Goal: Navigation & Orientation: Find specific page/section

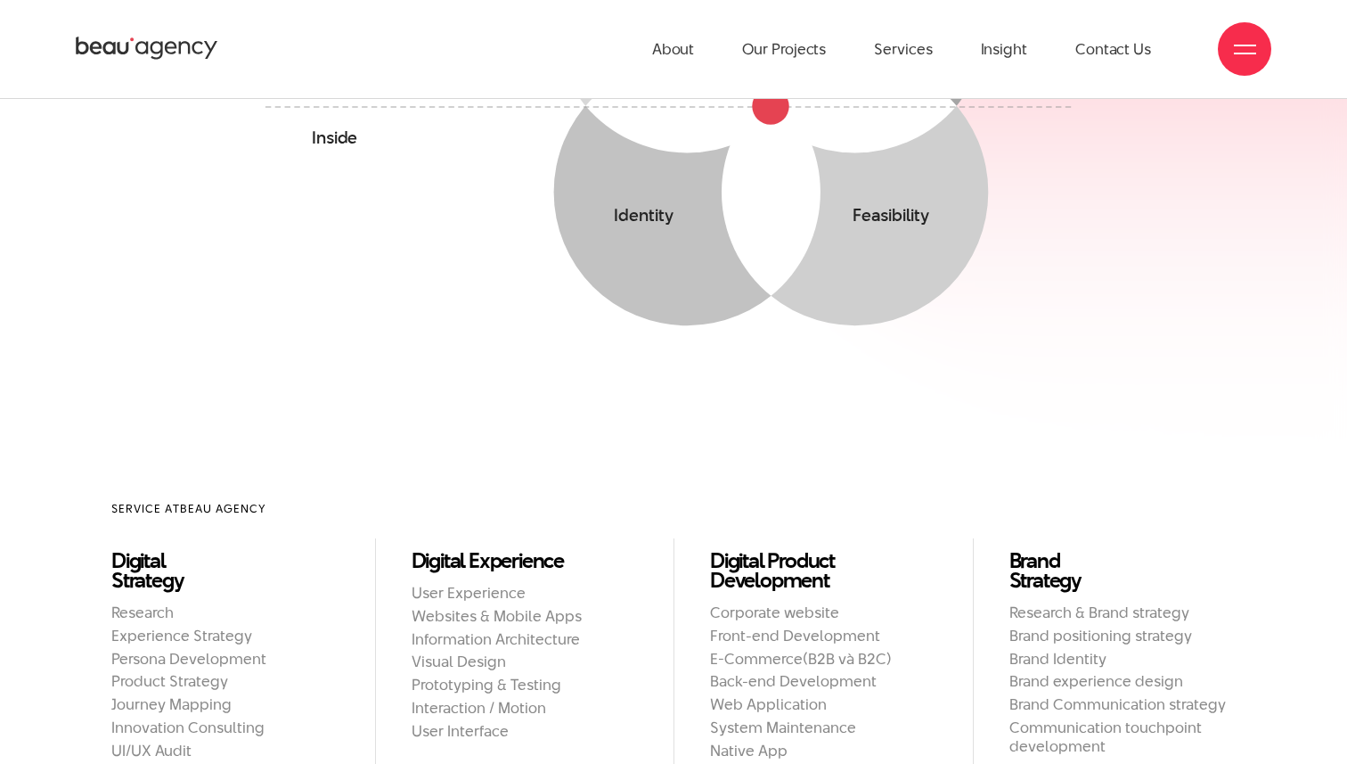
scroll to position [1289, 0]
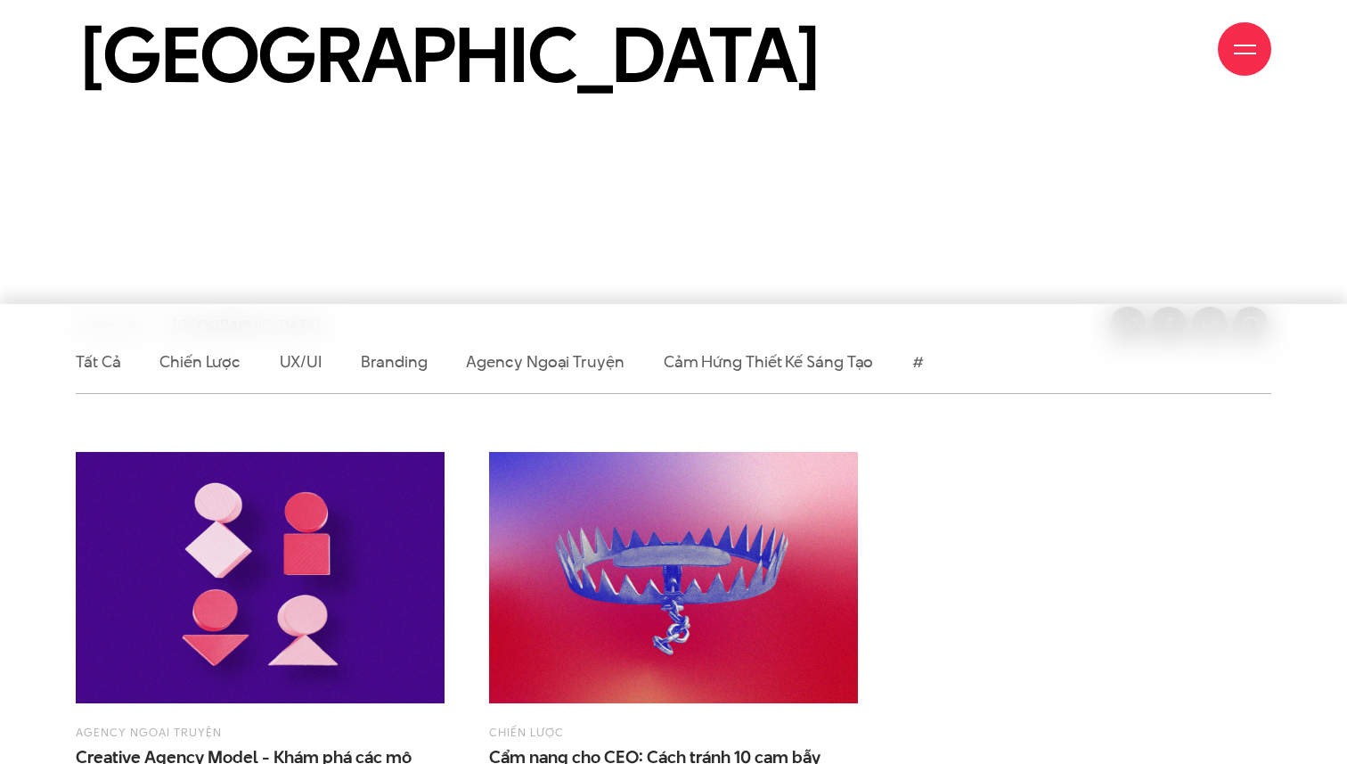
scroll to position [253, 0]
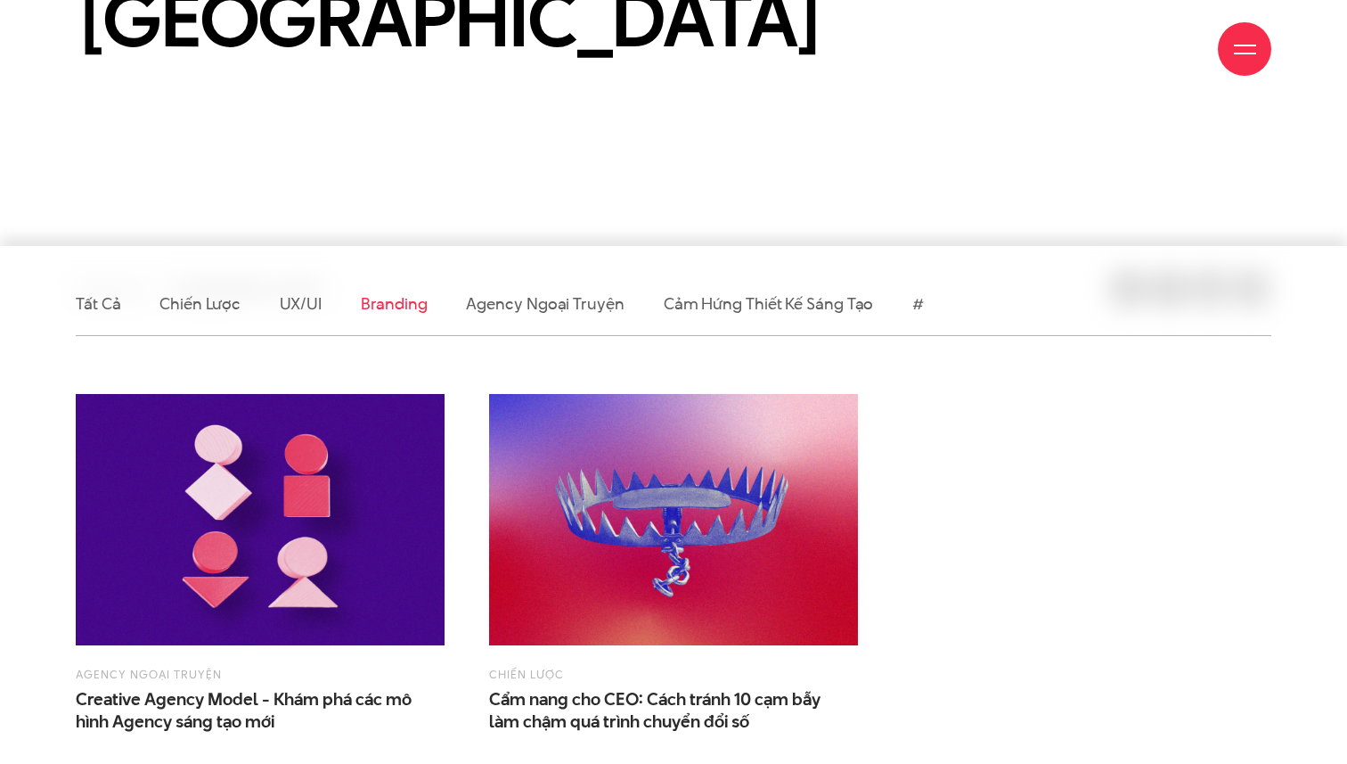
click at [372, 311] on link "Branding" at bounding box center [394, 303] width 66 height 22
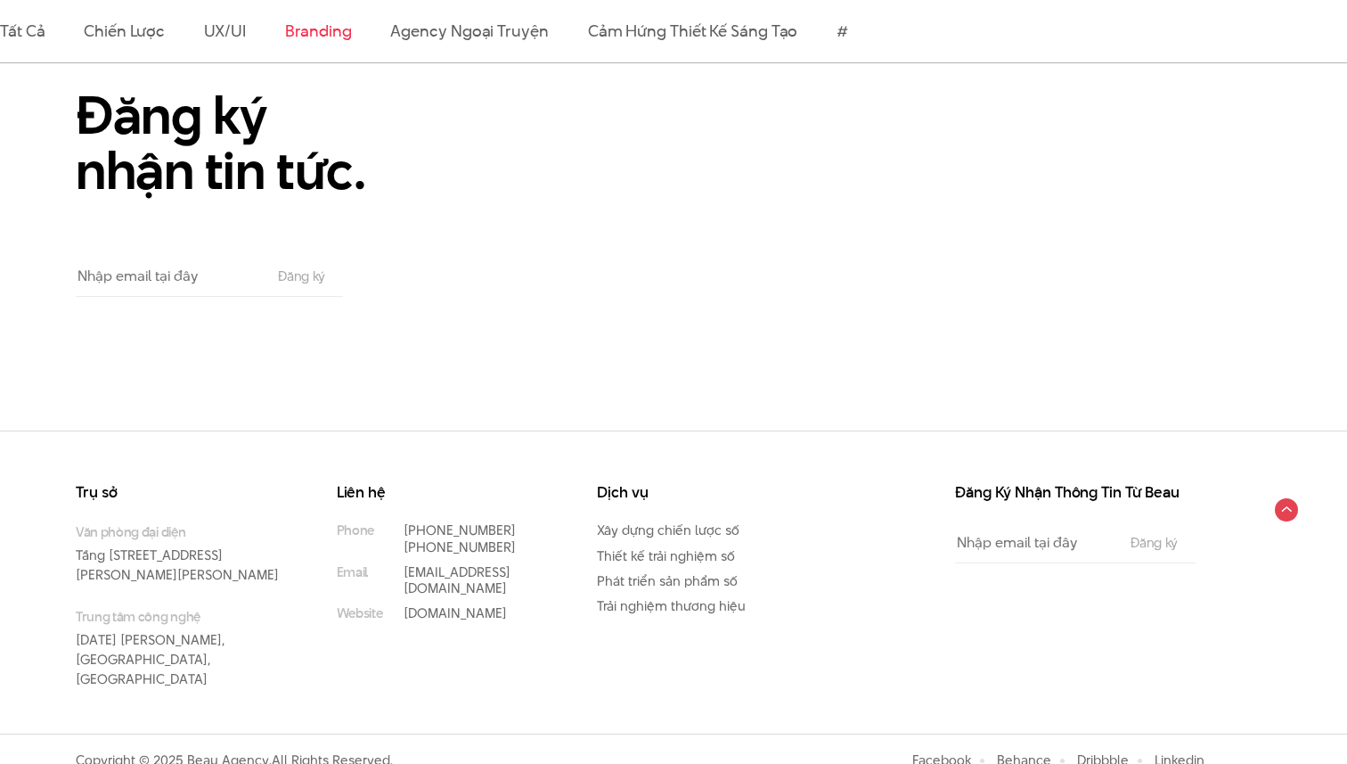
scroll to position [1936, 0]
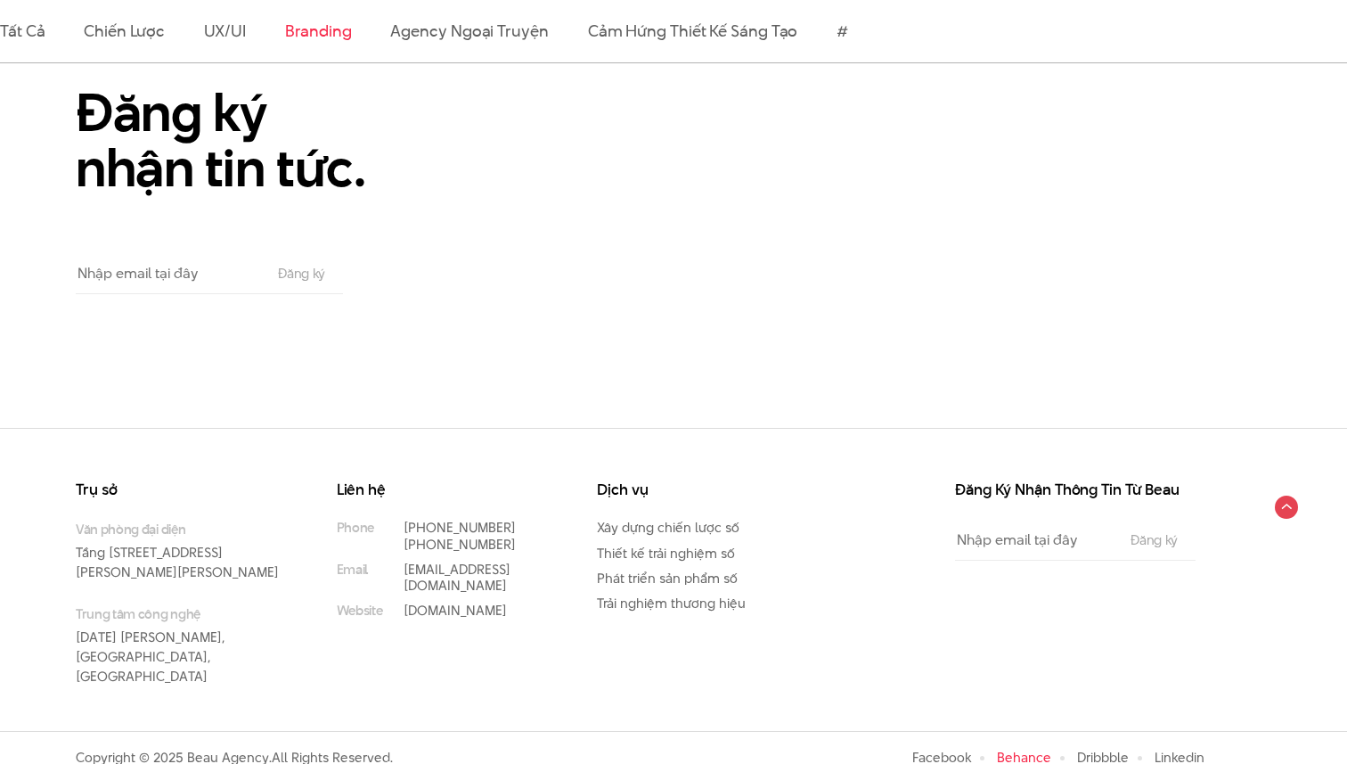
click at [1010, 748] on link "Behance" at bounding box center [1024, 757] width 54 height 19
